Goal: Task Accomplishment & Management: Manage account settings

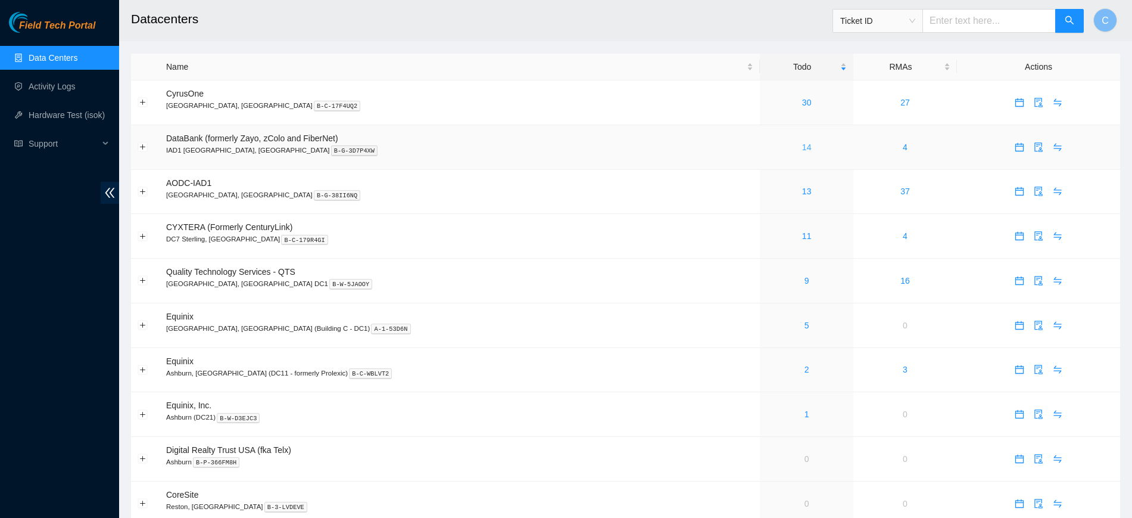
click at [802, 146] on link "14" at bounding box center [807, 147] width 10 height 10
click at [760, 154] on td "16" at bounding box center [806, 147] width 93 height 45
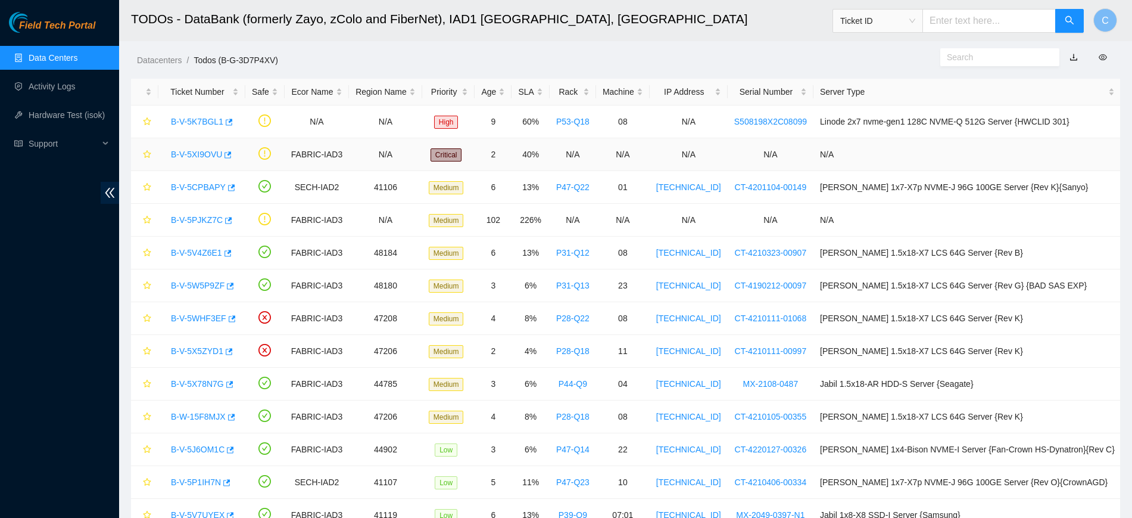
click at [195, 156] on link "B-V-5XI9OVU" at bounding box center [196, 154] width 51 height 10
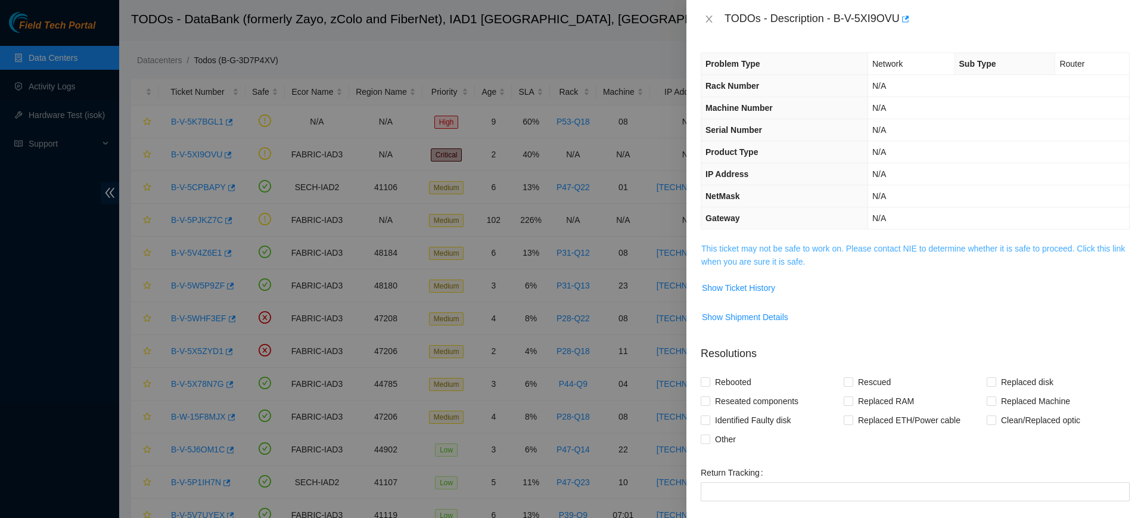
click at [731, 245] on link "This ticket may not be safe to work on. Please contact NIE to determine whether…" at bounding box center [912, 255] width 423 height 23
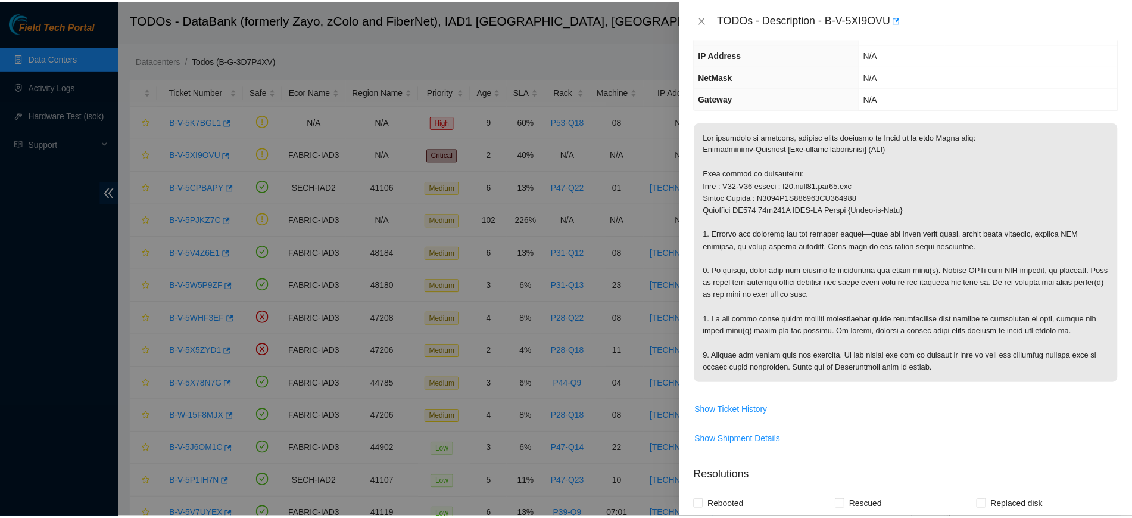
scroll to position [124, 0]
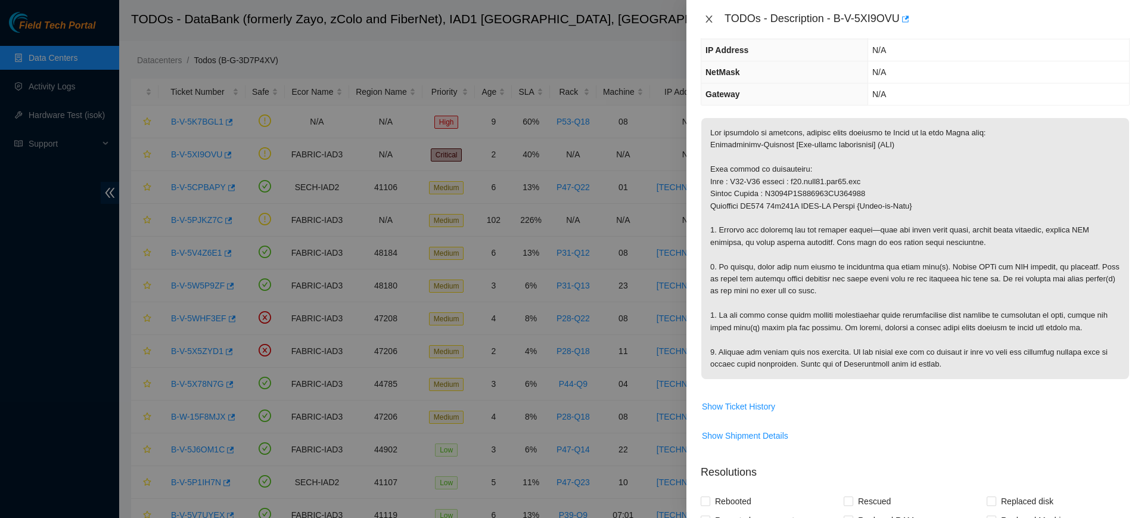
click at [706, 17] on icon "close" at bounding box center [709, 19] width 10 height 10
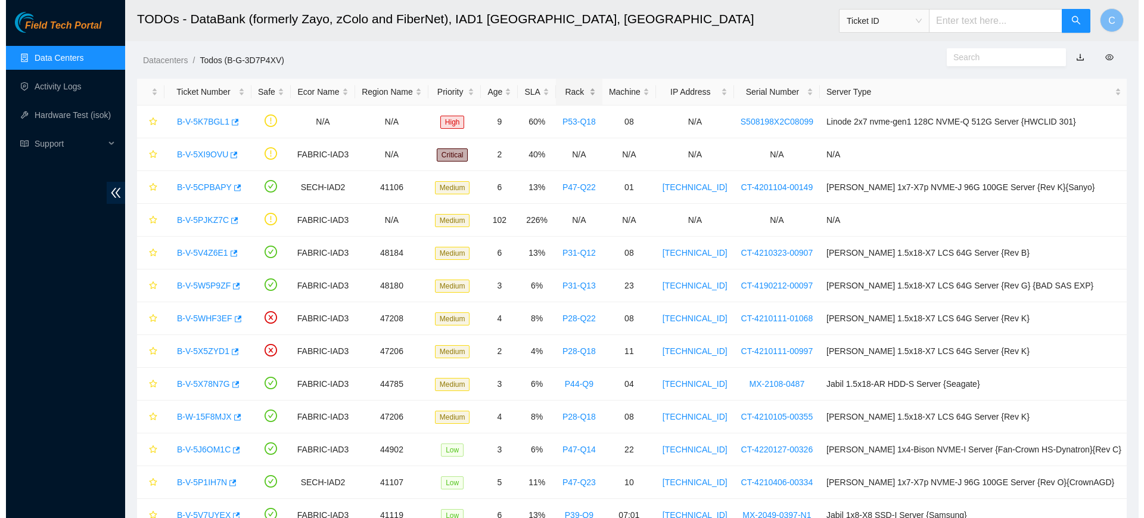
scroll to position [176, 0]
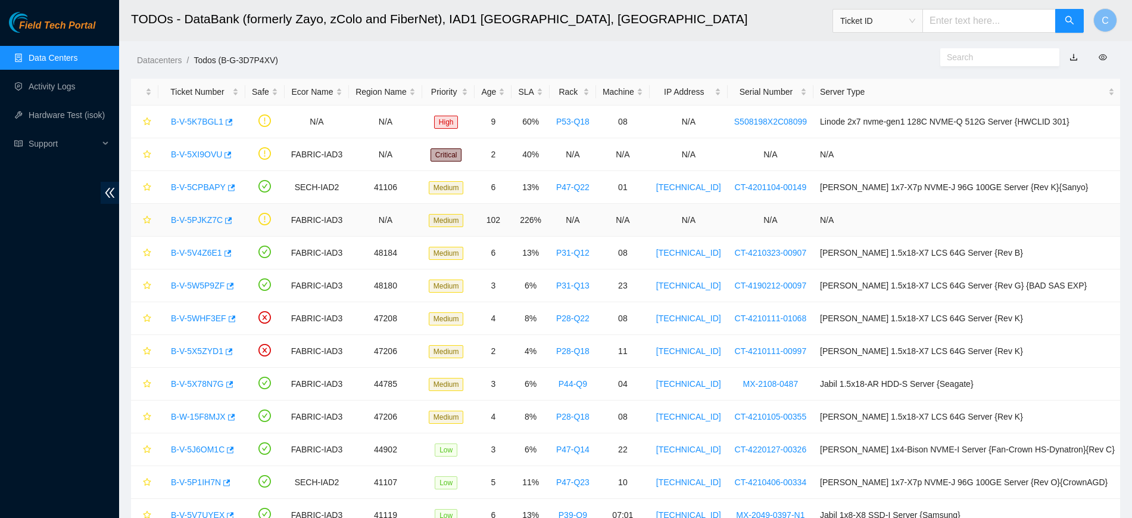
click at [191, 221] on link "B-V-5PJKZ7C" at bounding box center [197, 220] width 52 height 10
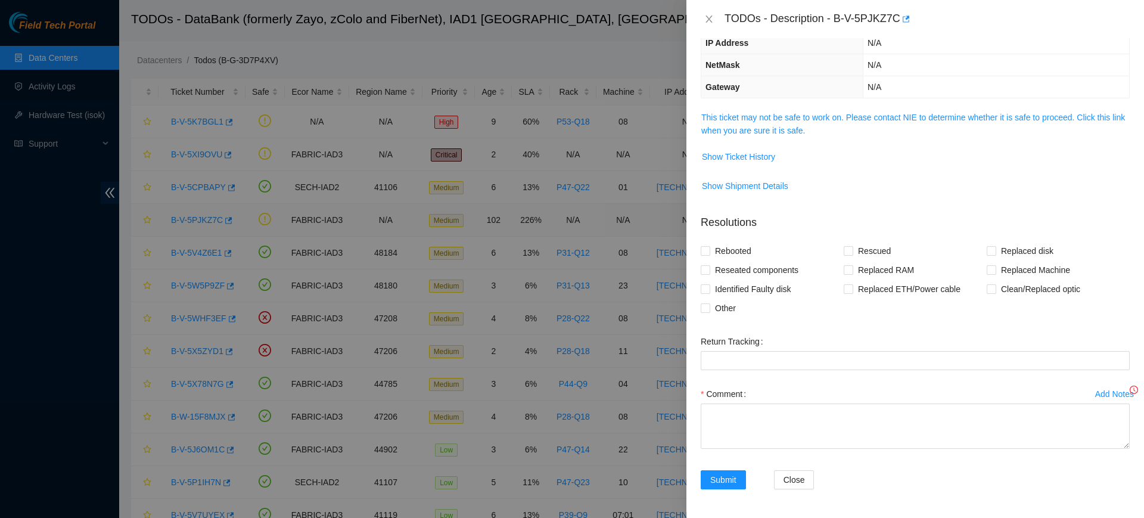
scroll to position [109, 0]
click at [796, 119] on link "This ticket may not be safe to work on. Please contact NIE to determine whether…" at bounding box center [912, 124] width 423 height 23
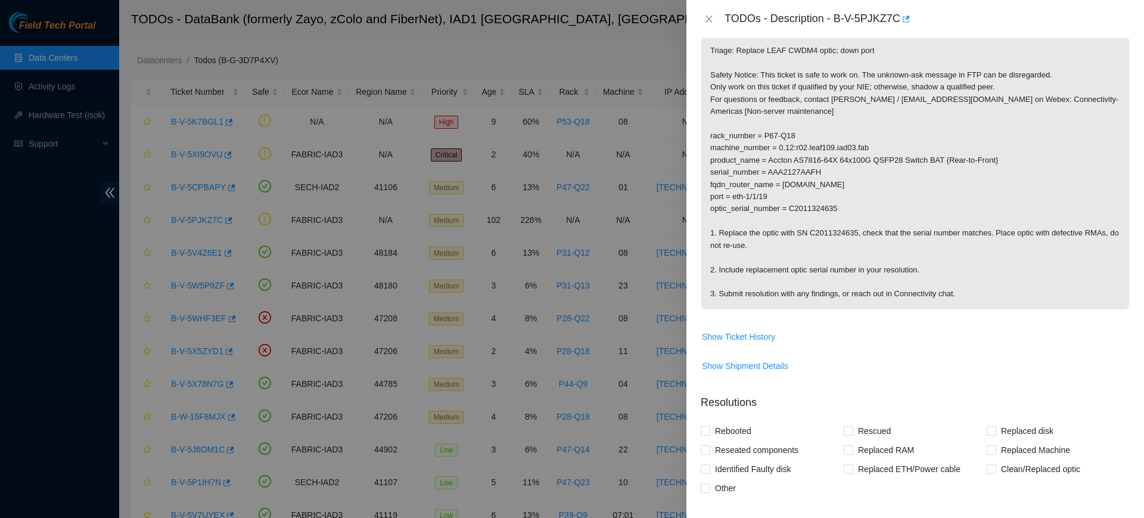
scroll to position [187, 0]
click at [753, 329] on span "Show Ticket History" at bounding box center [738, 333] width 73 height 13
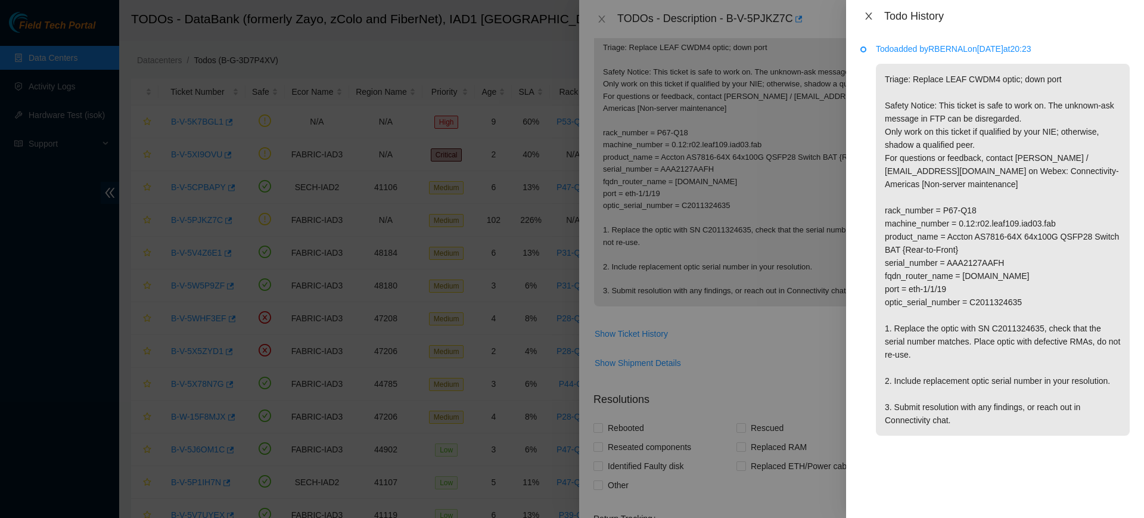
click at [872, 16] on icon "close" at bounding box center [869, 16] width 10 height 10
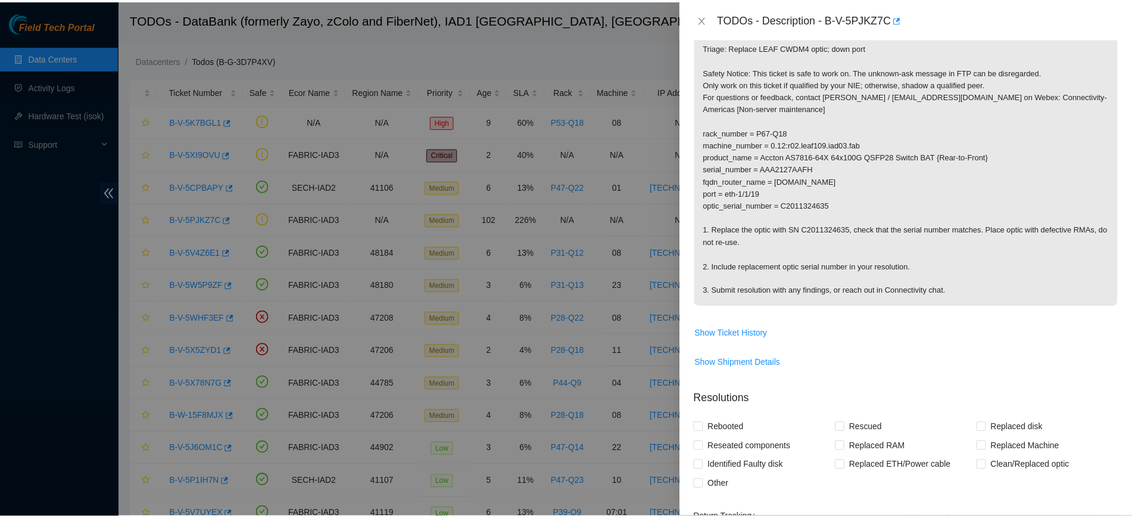
scroll to position [0, 0]
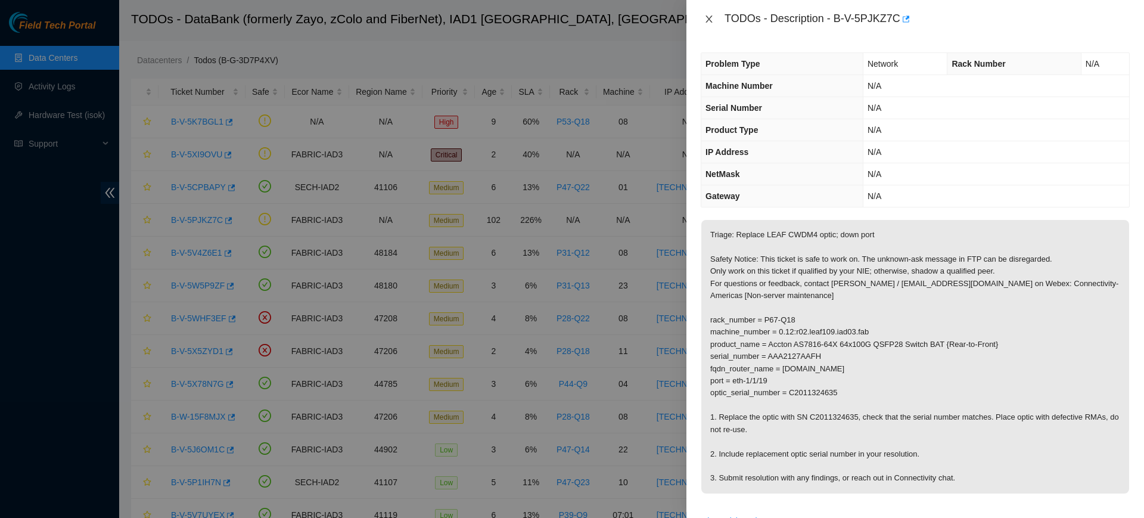
click at [706, 18] on icon "close" at bounding box center [709, 19] width 10 height 10
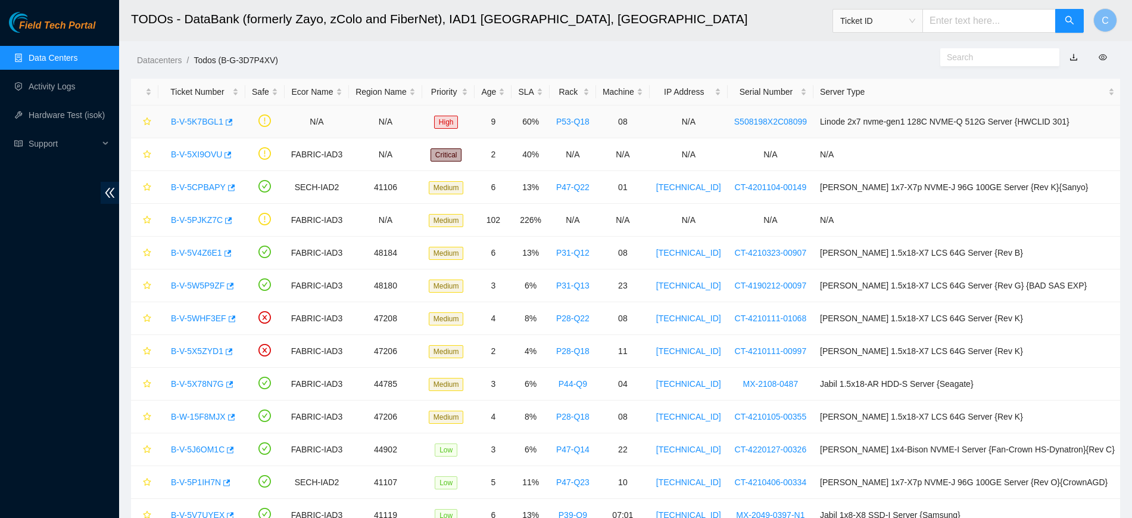
click at [185, 122] on link "B-V-5K7BGL1" at bounding box center [197, 122] width 52 height 10
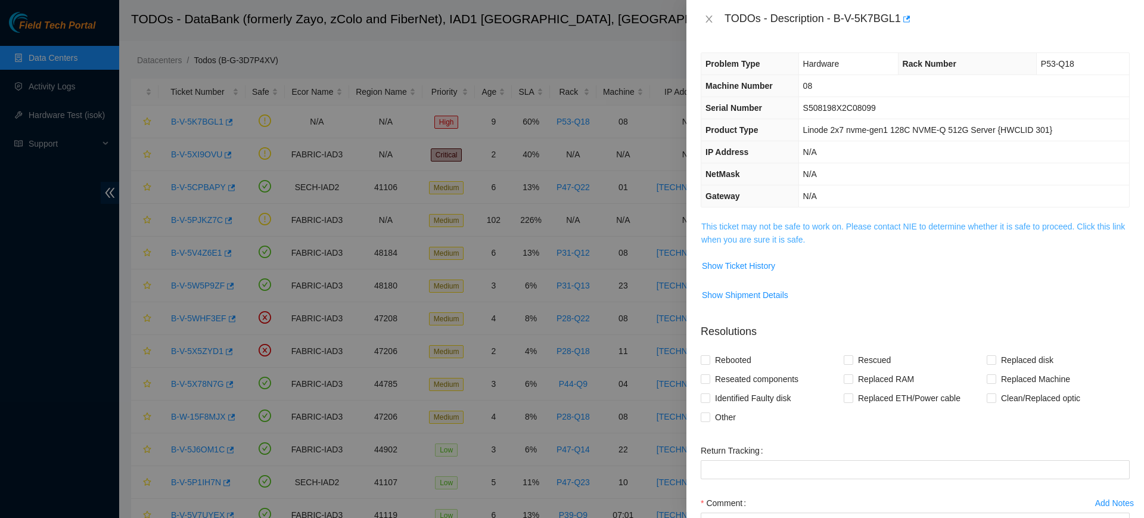
click at [812, 225] on link "This ticket may not be safe to work on. Please contact NIE to determine whether…" at bounding box center [912, 233] width 423 height 23
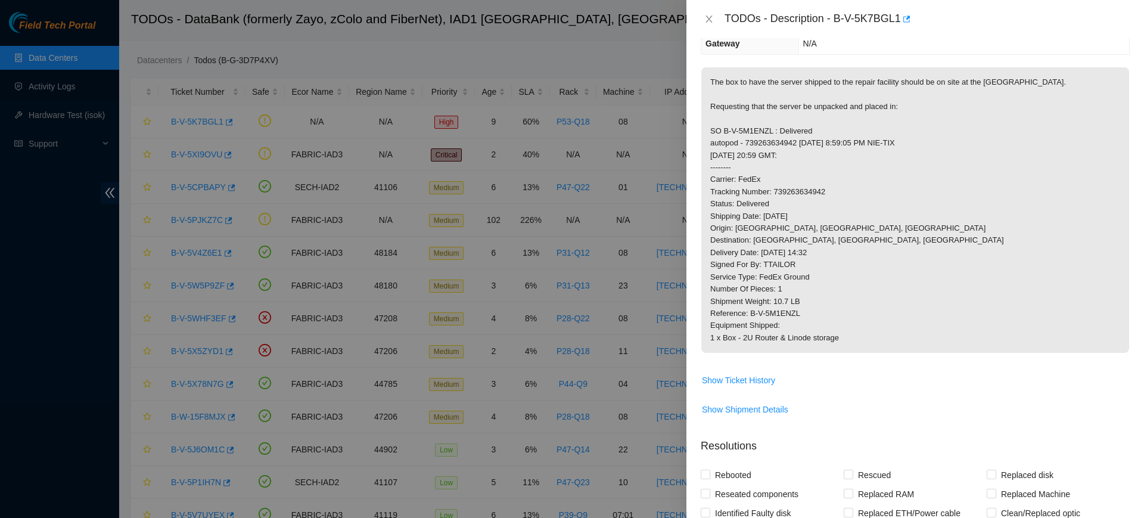
scroll to position [164, 0]
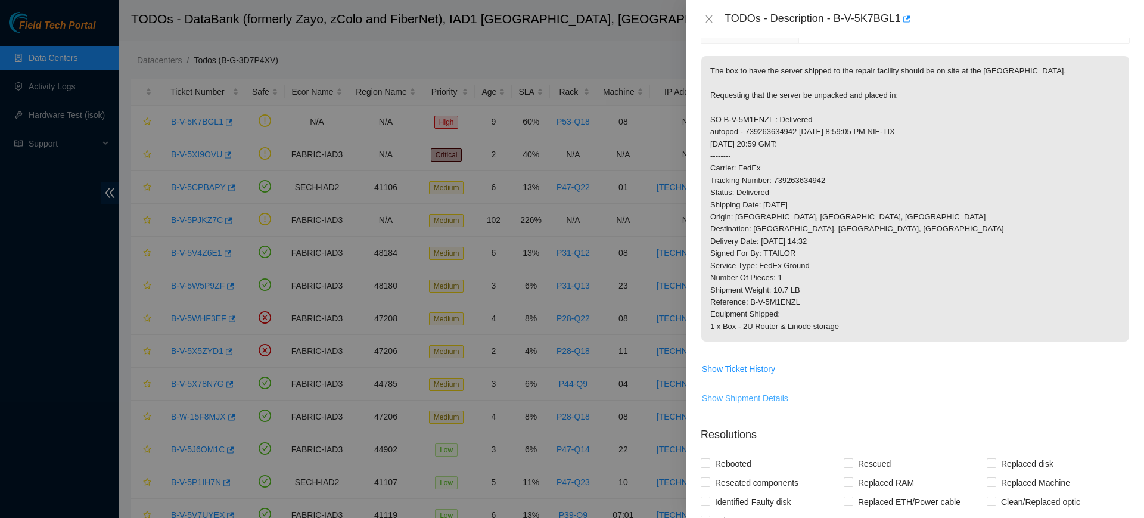
click at [754, 393] on span "Show Shipment Details" at bounding box center [745, 397] width 86 height 13
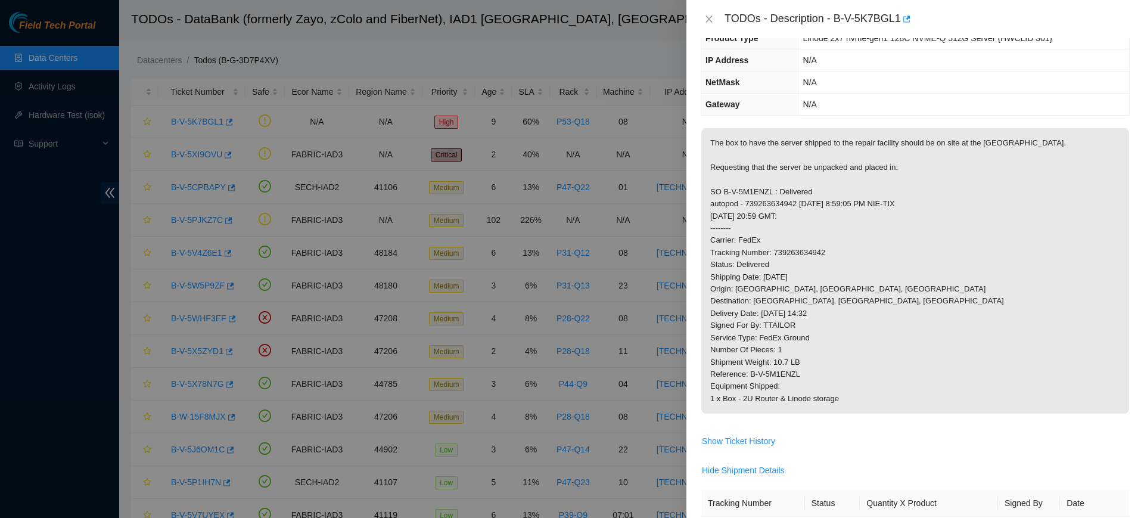
scroll to position [0, 0]
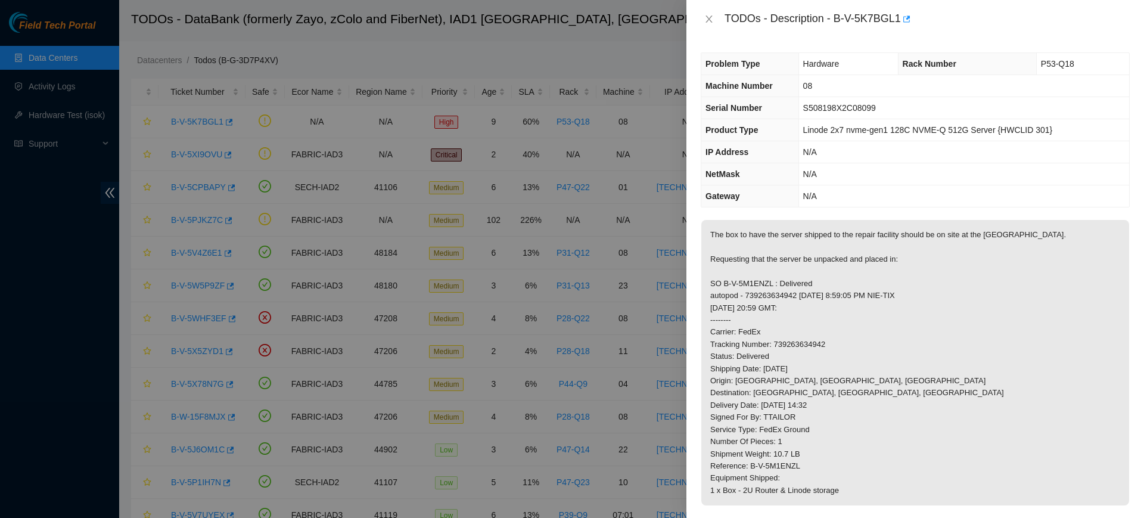
click at [707, 12] on div "TODOs - Description - B-V-5K7BGL1" at bounding box center [914, 19] width 429 height 19
click at [708, 18] on icon "close" at bounding box center [709, 19] width 10 height 10
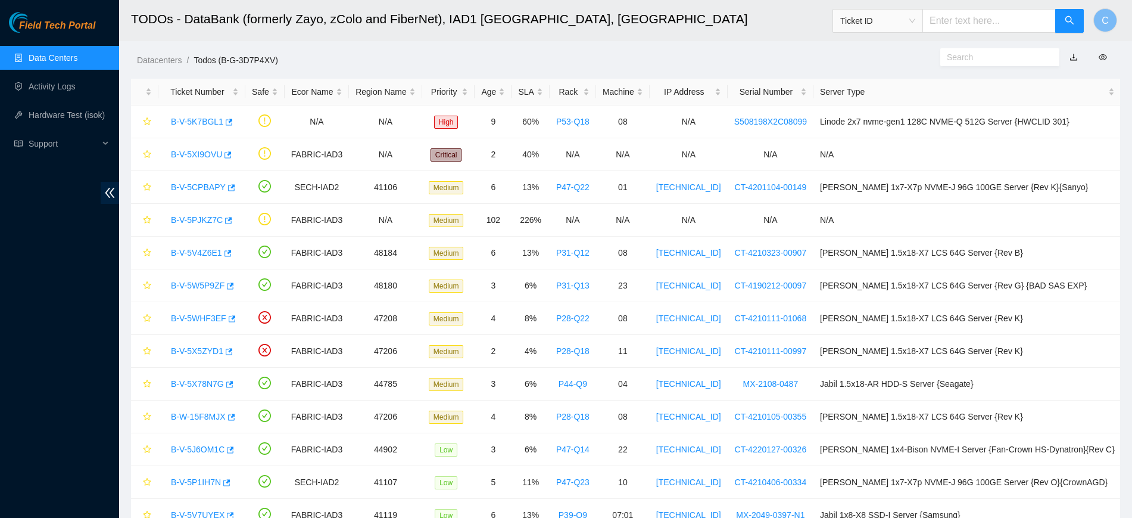
click at [77, 57] on link "Data Centers" at bounding box center [53, 58] width 49 height 10
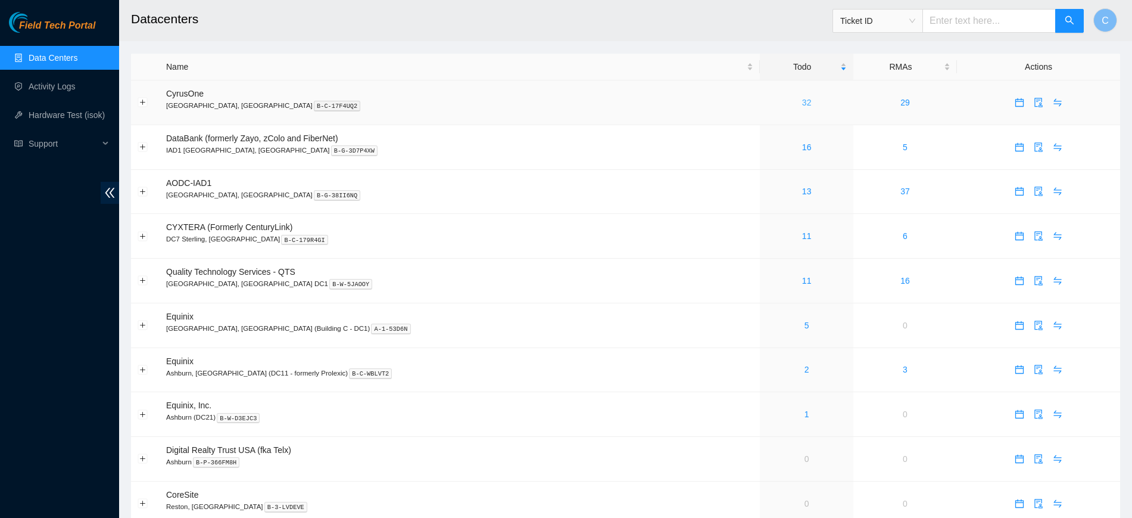
click at [802, 101] on link "32" at bounding box center [807, 103] width 10 height 10
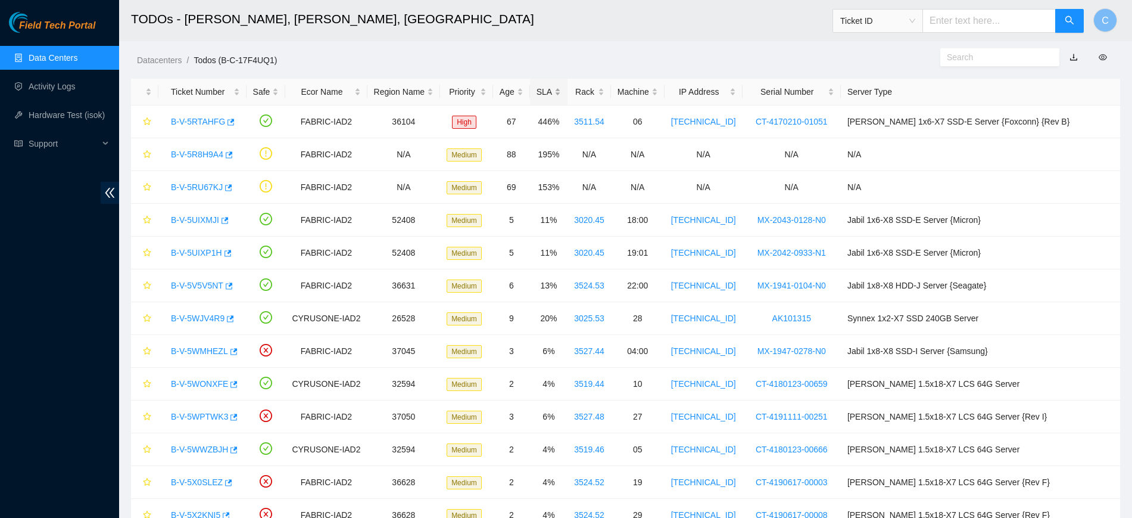
click at [540, 89] on div "SLA" at bounding box center [549, 91] width 24 height 13
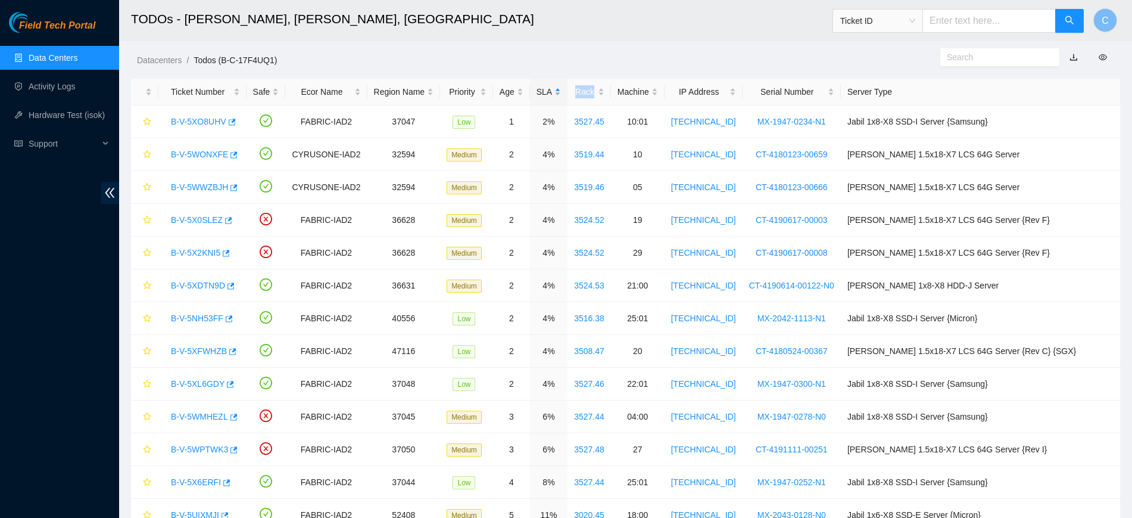
click at [540, 89] on div "SLA" at bounding box center [549, 91] width 24 height 13
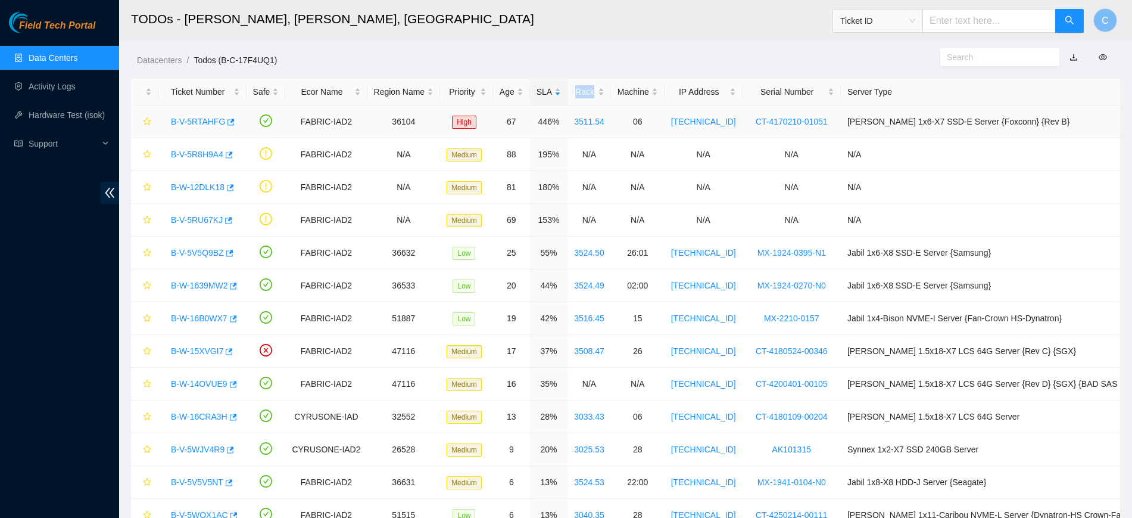
click at [192, 120] on link "B-V-5RTAHFG" at bounding box center [198, 122] width 54 height 10
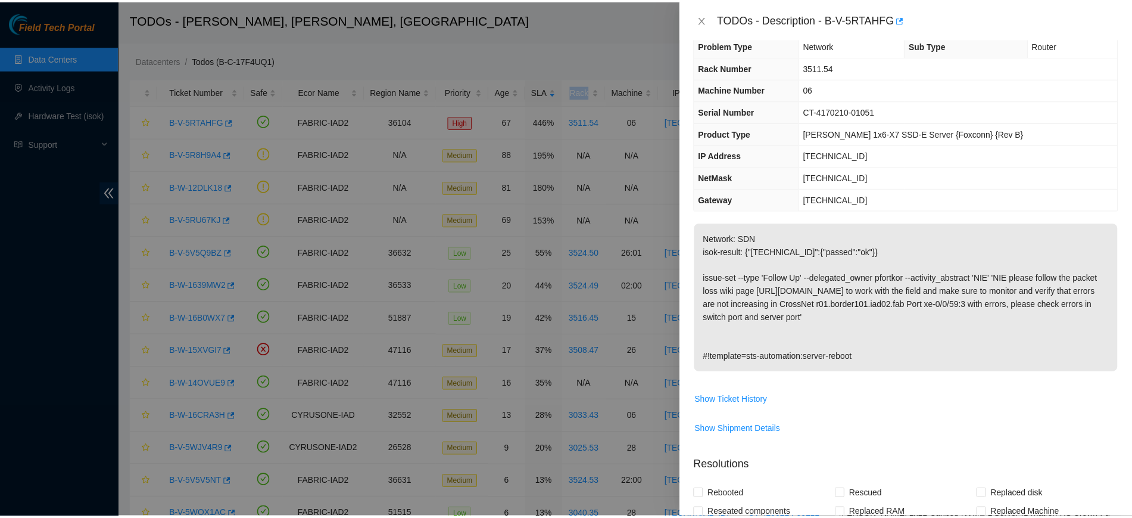
scroll to position [21, 0]
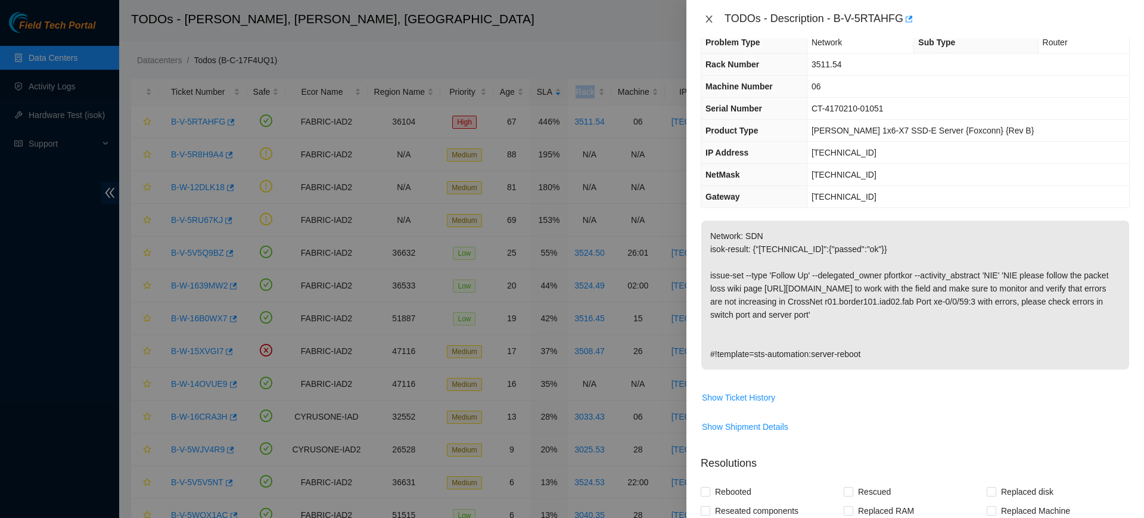
click at [708, 21] on icon "close" at bounding box center [709, 19] width 10 height 10
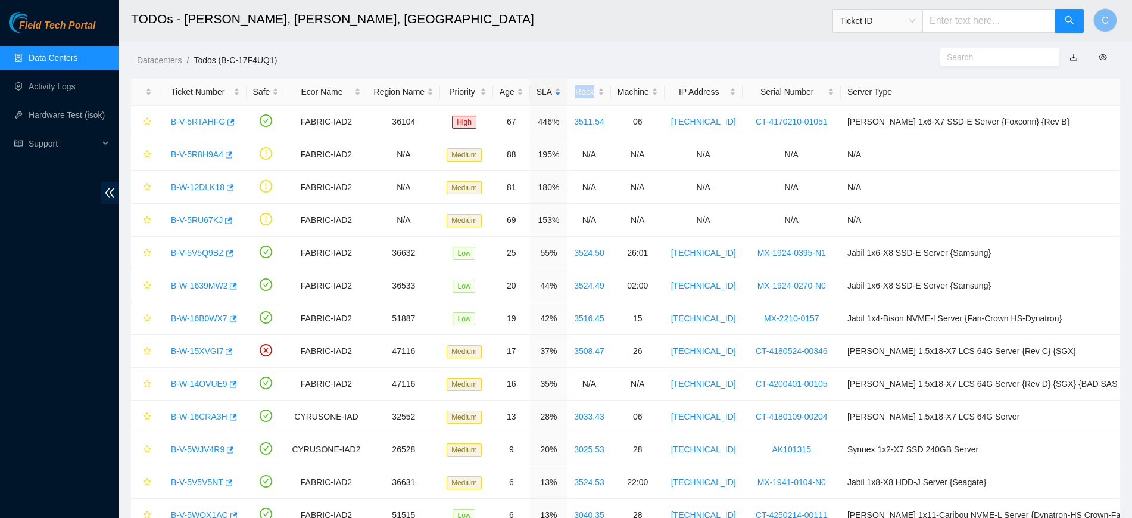
click at [77, 56] on link "Data Centers" at bounding box center [53, 58] width 49 height 10
